Goal: Information Seeking & Learning: Learn about a topic

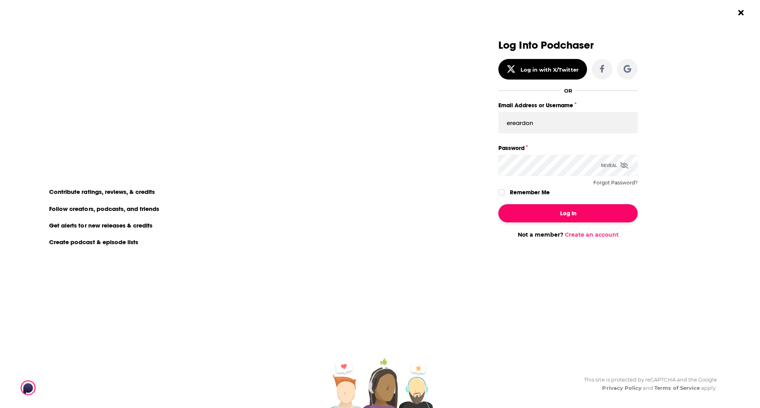
click at [554, 222] on button "Log In" at bounding box center [568, 213] width 139 height 18
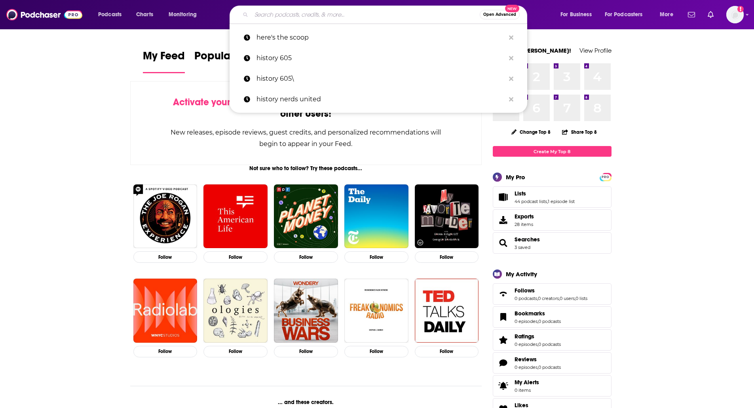
click at [295, 19] on input "Search podcasts, credits, & more..." at bounding box center [365, 14] width 228 height 13
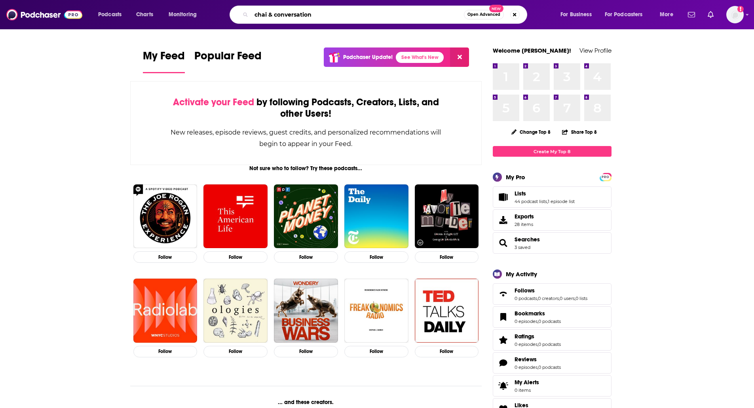
type input "chai & conversation"
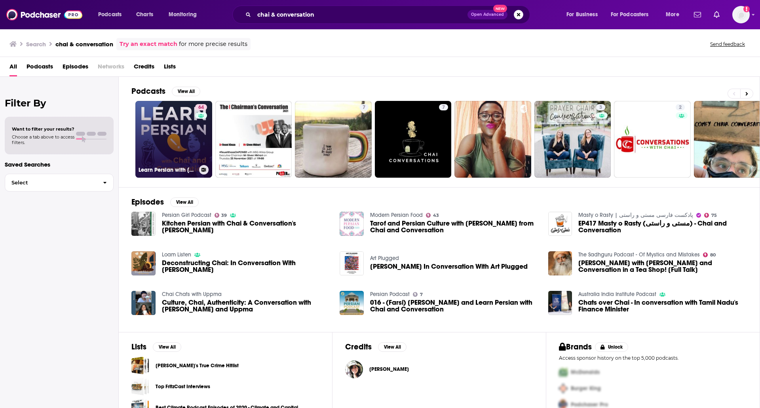
click at [141, 116] on link "64 Learn Persian with [PERSON_NAME] and Conversation" at bounding box center [173, 139] width 77 height 77
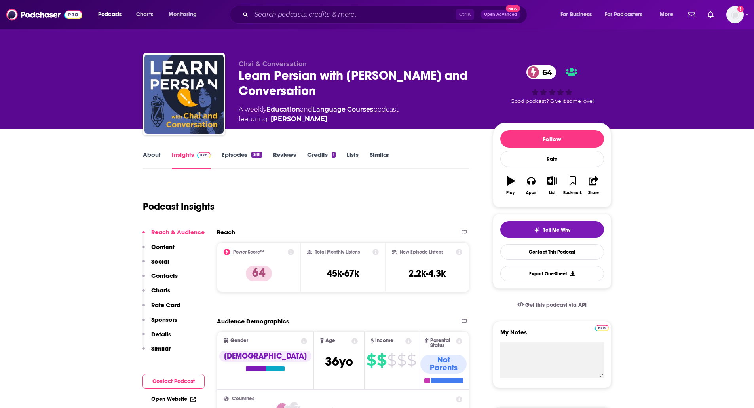
click at [150, 158] on link "About" at bounding box center [152, 160] width 18 height 18
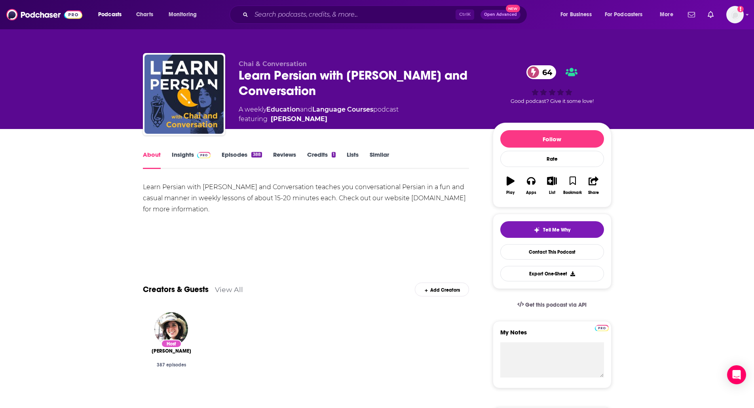
click at [184, 151] on link "Insights" at bounding box center [191, 160] width 39 height 18
